Goal: Information Seeking & Learning: Learn about a topic

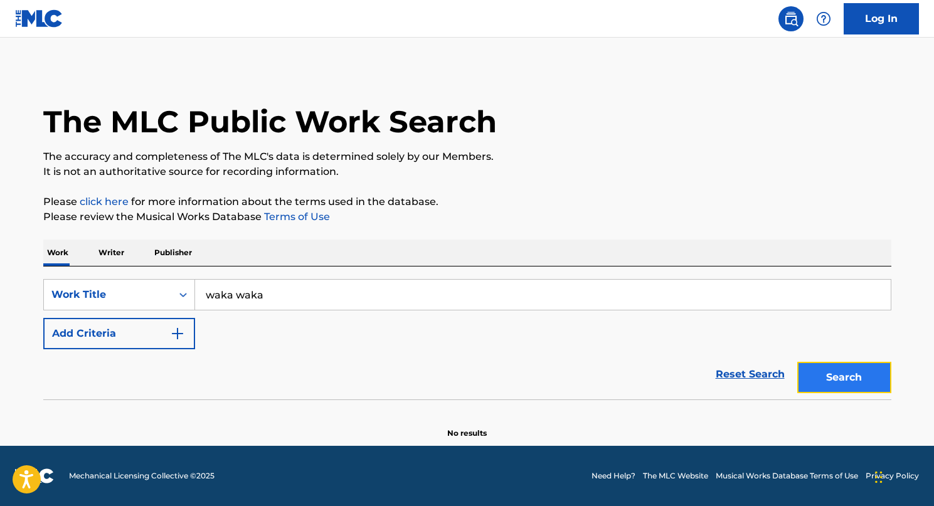
click at [847, 368] on button "Search" at bounding box center [844, 377] width 94 height 31
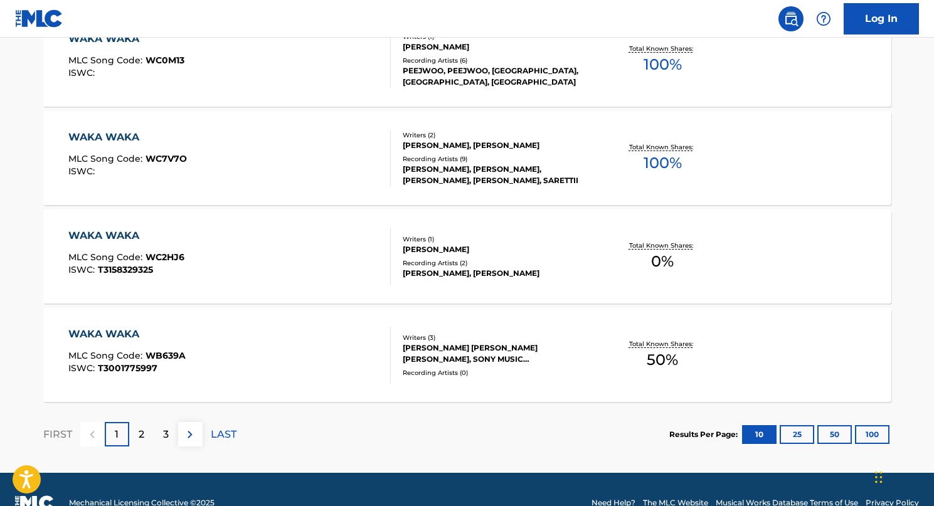
scroll to position [1029, 0]
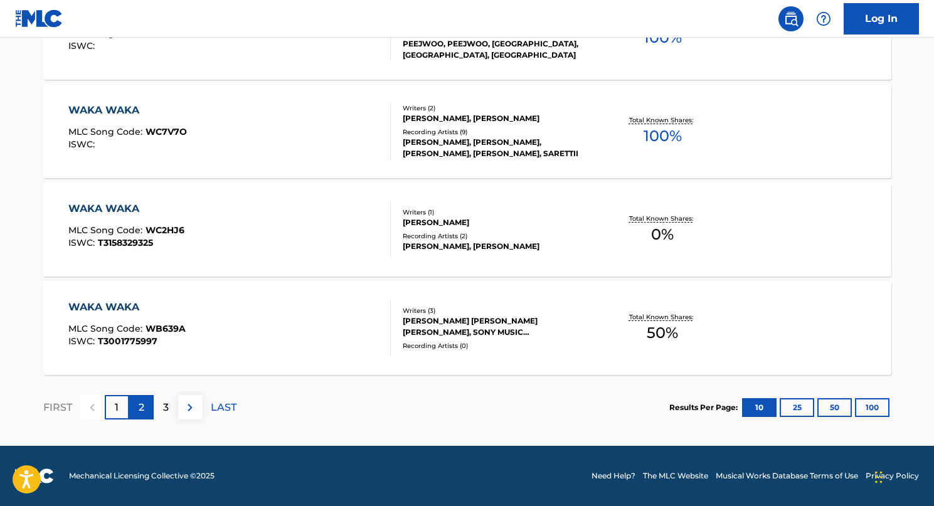
click at [140, 408] on p "2" at bounding box center [142, 407] width 6 height 15
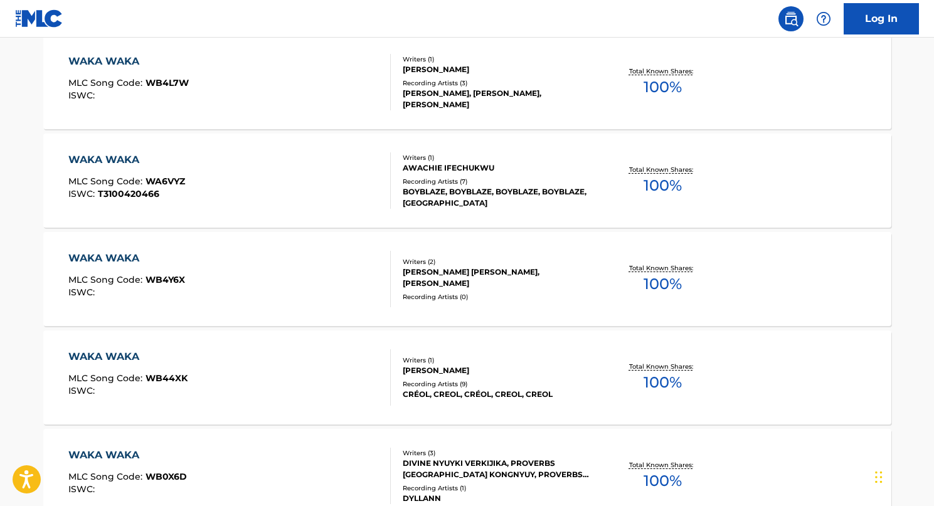
scroll to position [196, 0]
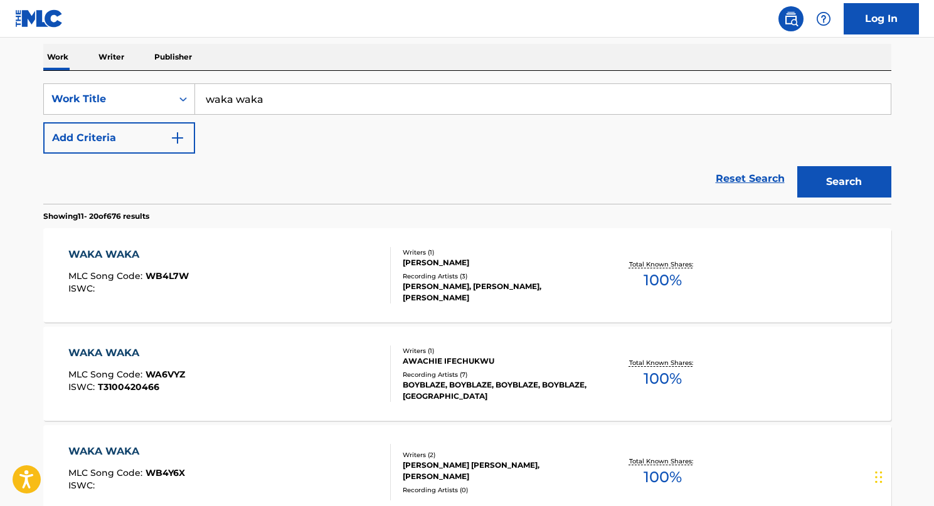
click at [295, 100] on input "waka waka" at bounding box center [543, 99] width 696 height 30
type input "waka waka(this time for africa)"
click at [835, 172] on button "Search" at bounding box center [844, 181] width 94 height 31
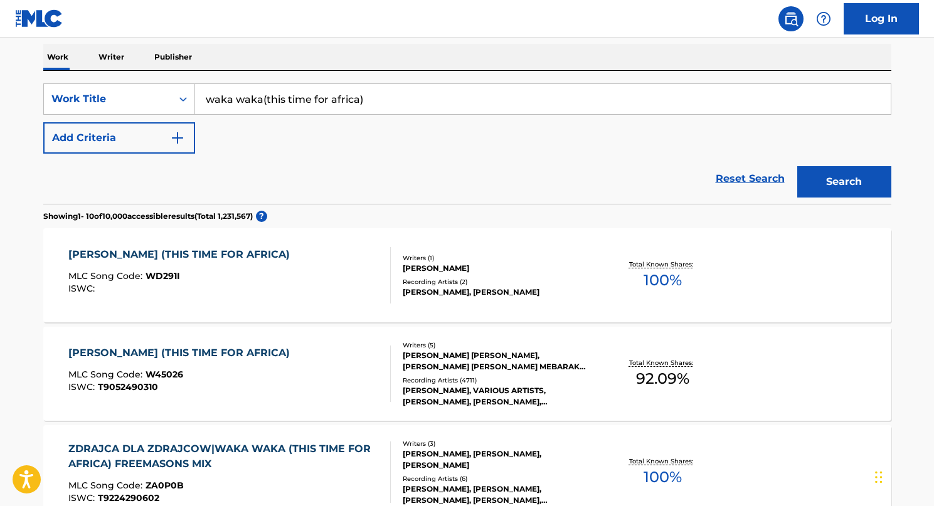
click at [655, 272] on span "100 %" at bounding box center [663, 280] width 38 height 23
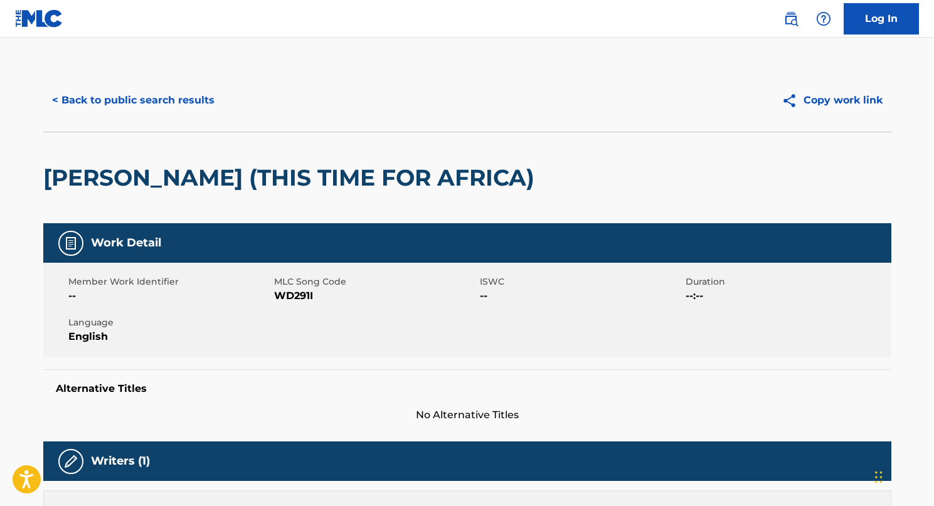
scroll to position [196, 0]
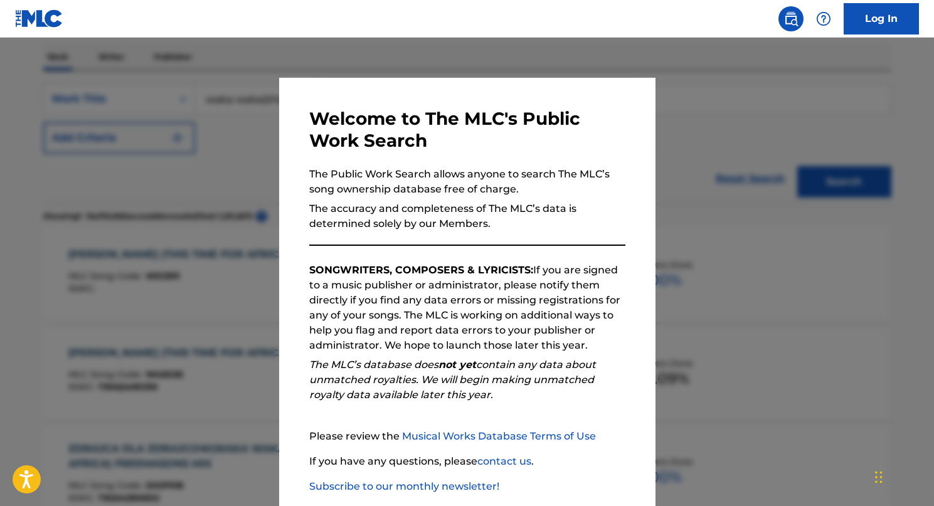
click at [235, 122] on div at bounding box center [467, 291] width 934 height 506
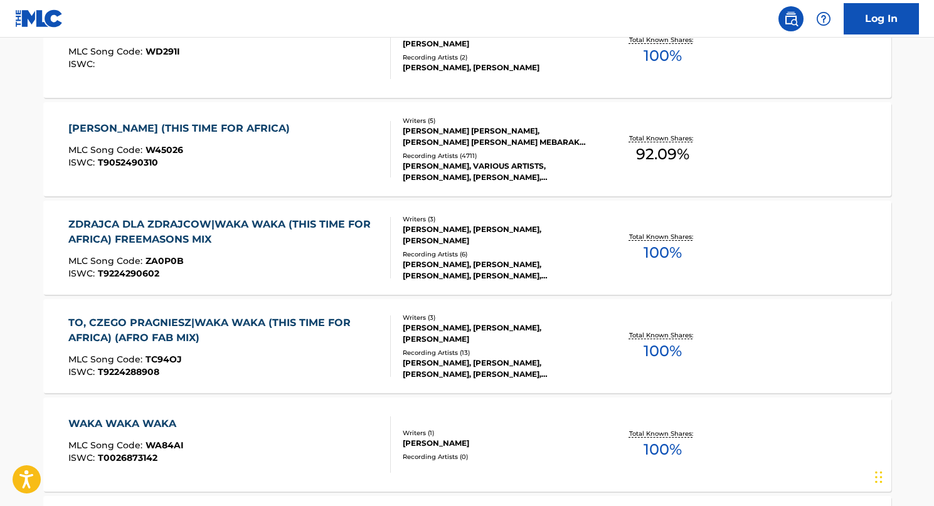
scroll to position [356, 0]
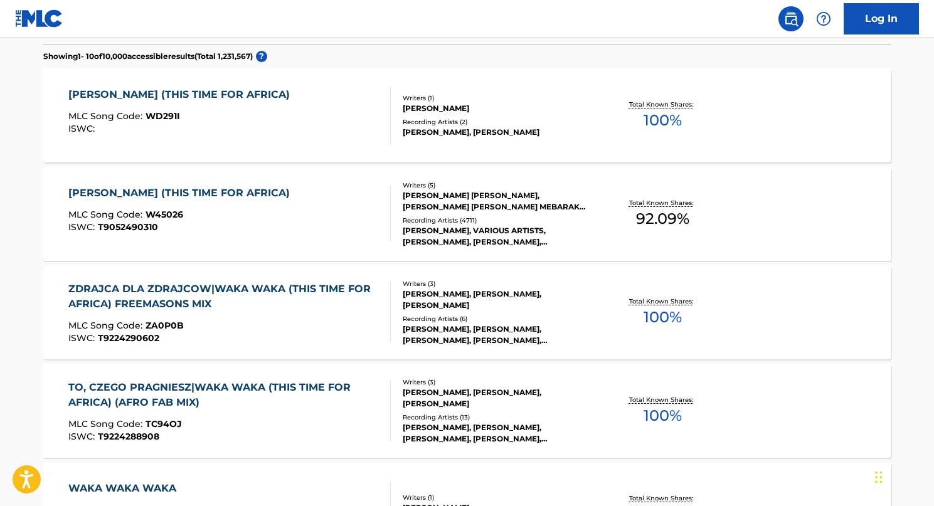
click at [193, 196] on div "[PERSON_NAME] (THIS TIME FOR AFRICA)" at bounding box center [182, 193] width 228 height 15
